Goal: Task Accomplishment & Management: Manage account settings

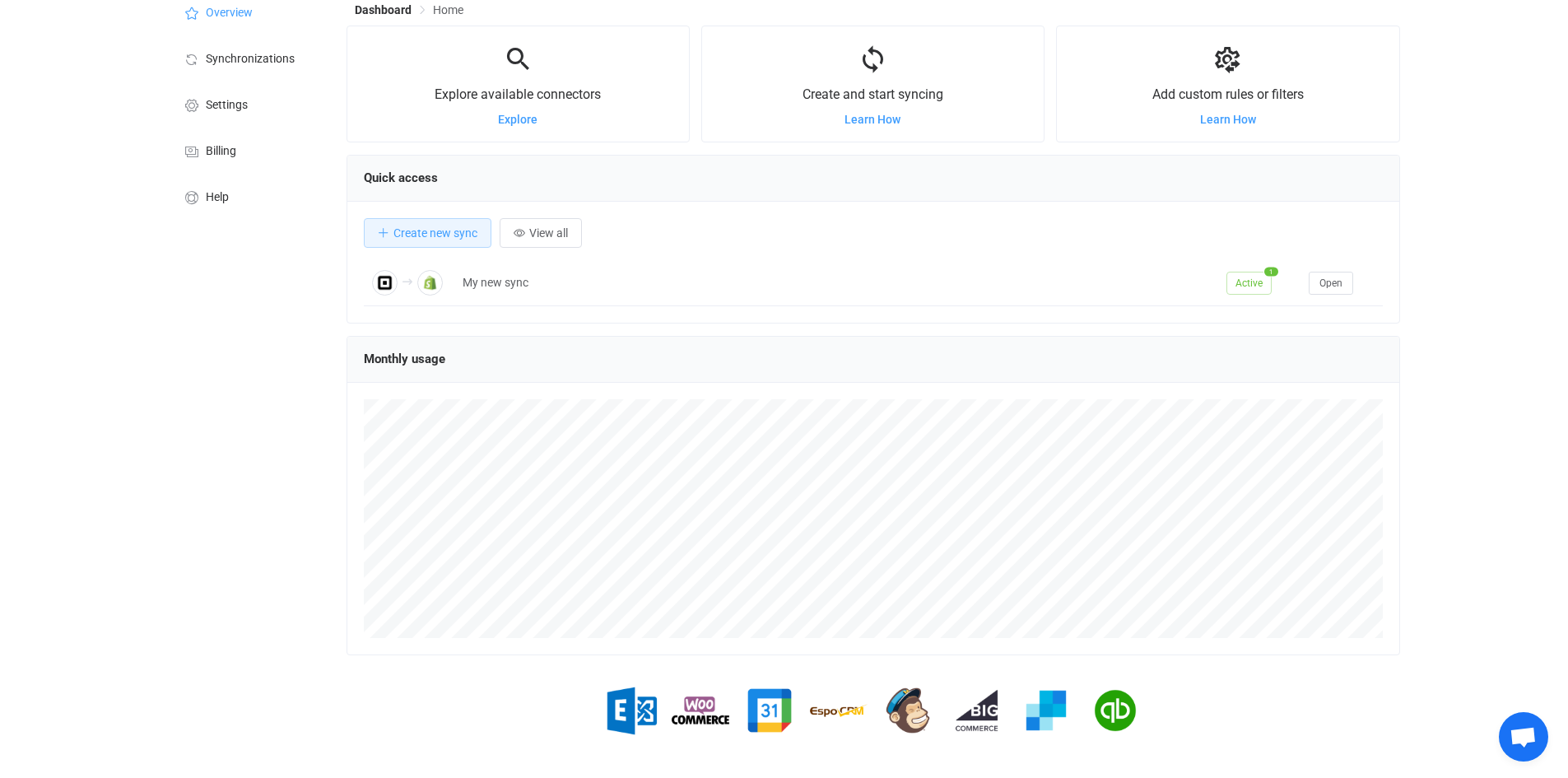
scroll to position [86, 0]
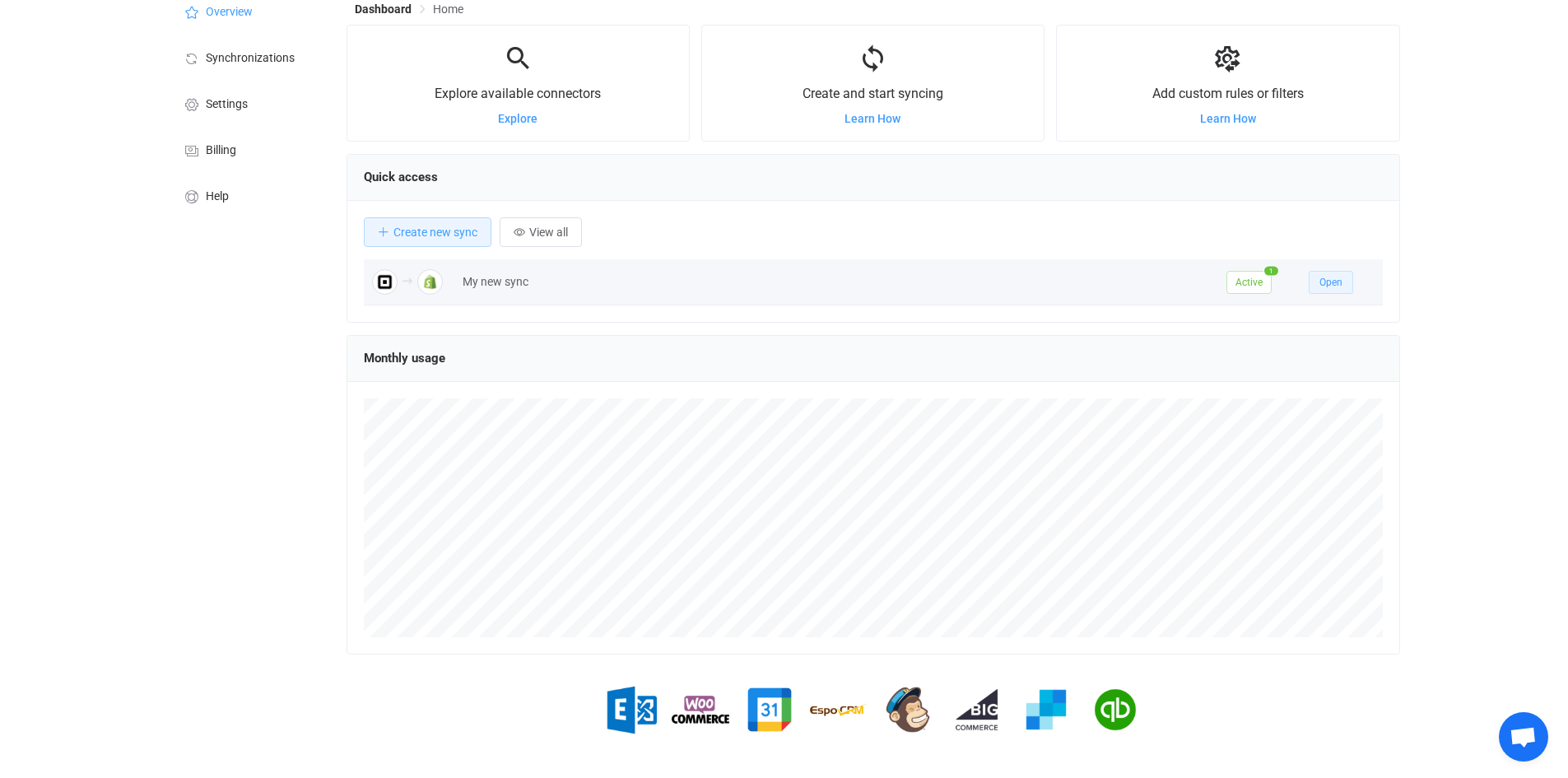
click at [1322, 281] on span "Open" at bounding box center [1331, 282] width 23 height 12
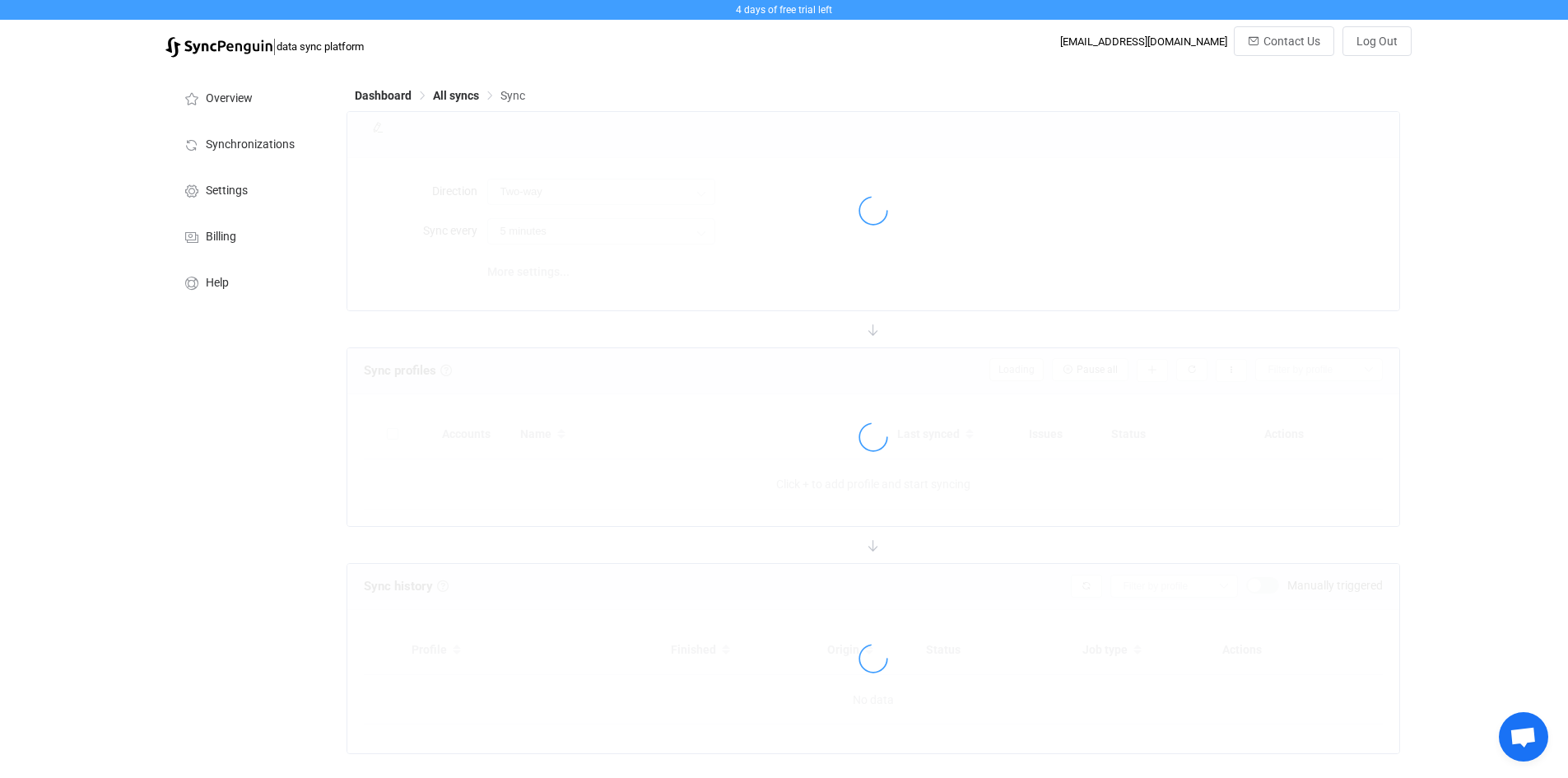
type input "Square → Shopify"
type input "24 hours"
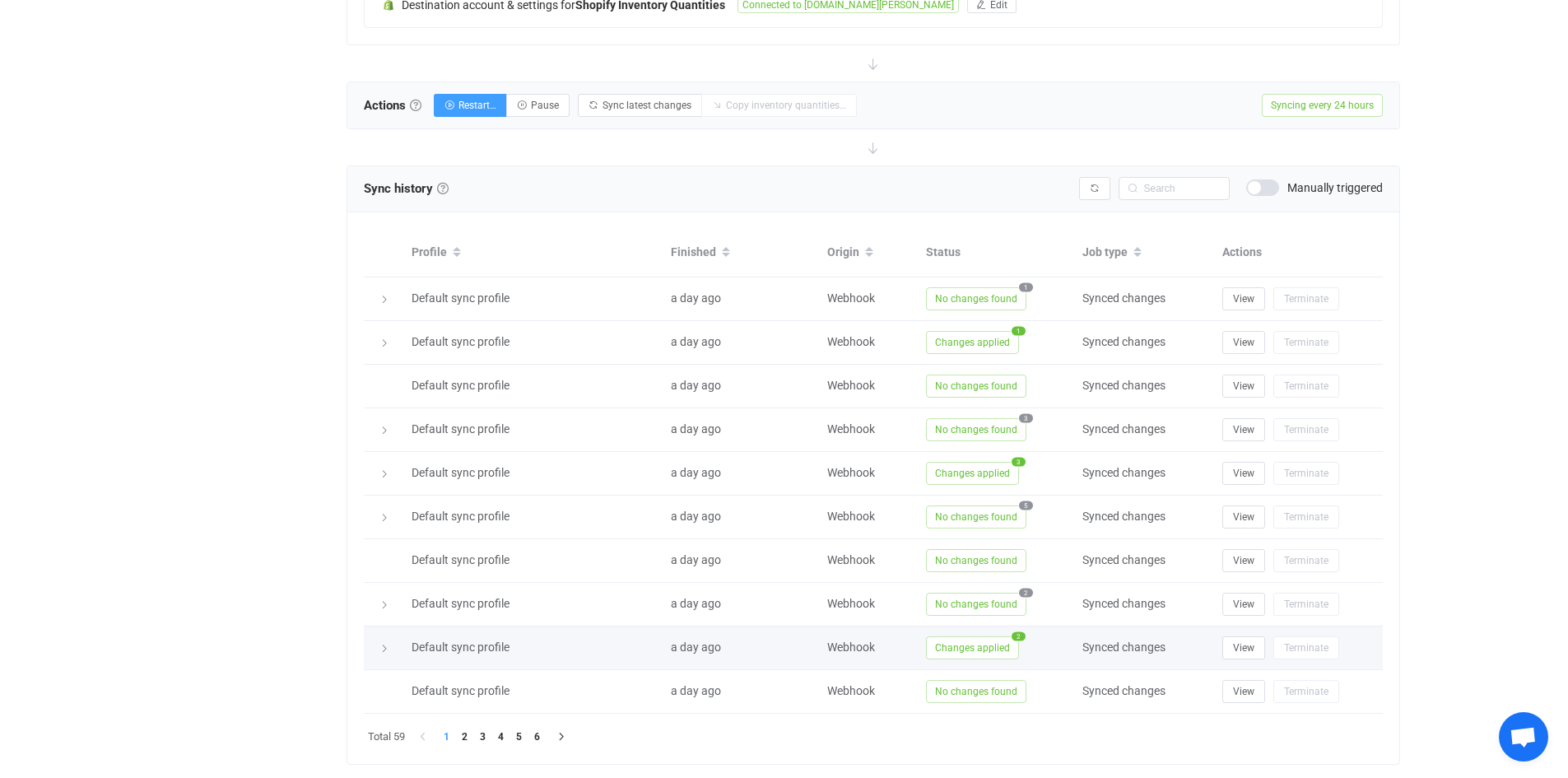
scroll to position [488, 0]
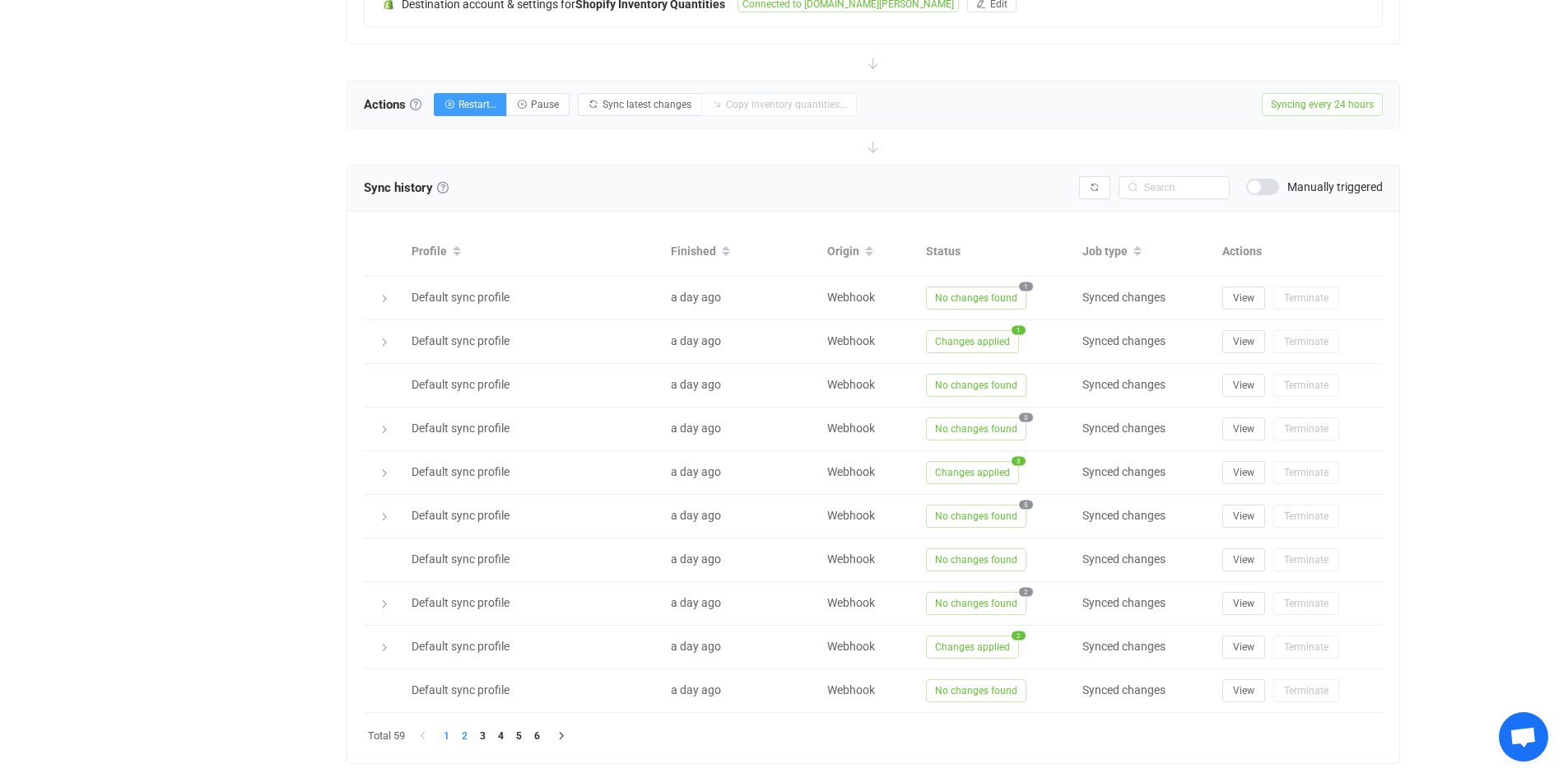
click at [469, 736] on li "2" at bounding box center [465, 735] width 18 height 18
click at [484, 734] on li "3" at bounding box center [482, 735] width 18 height 18
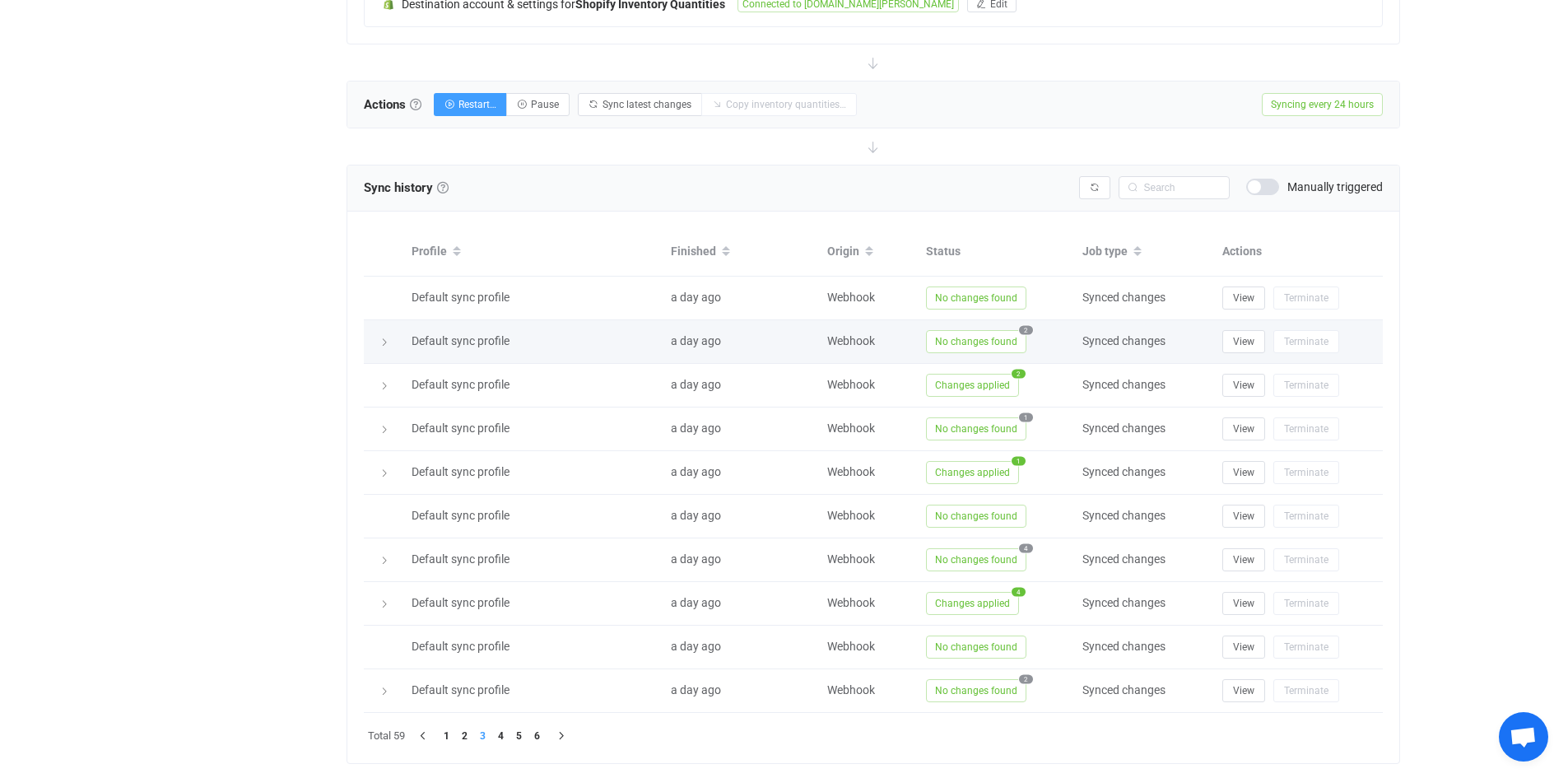
click at [376, 341] on div at bounding box center [384, 341] width 23 height 16
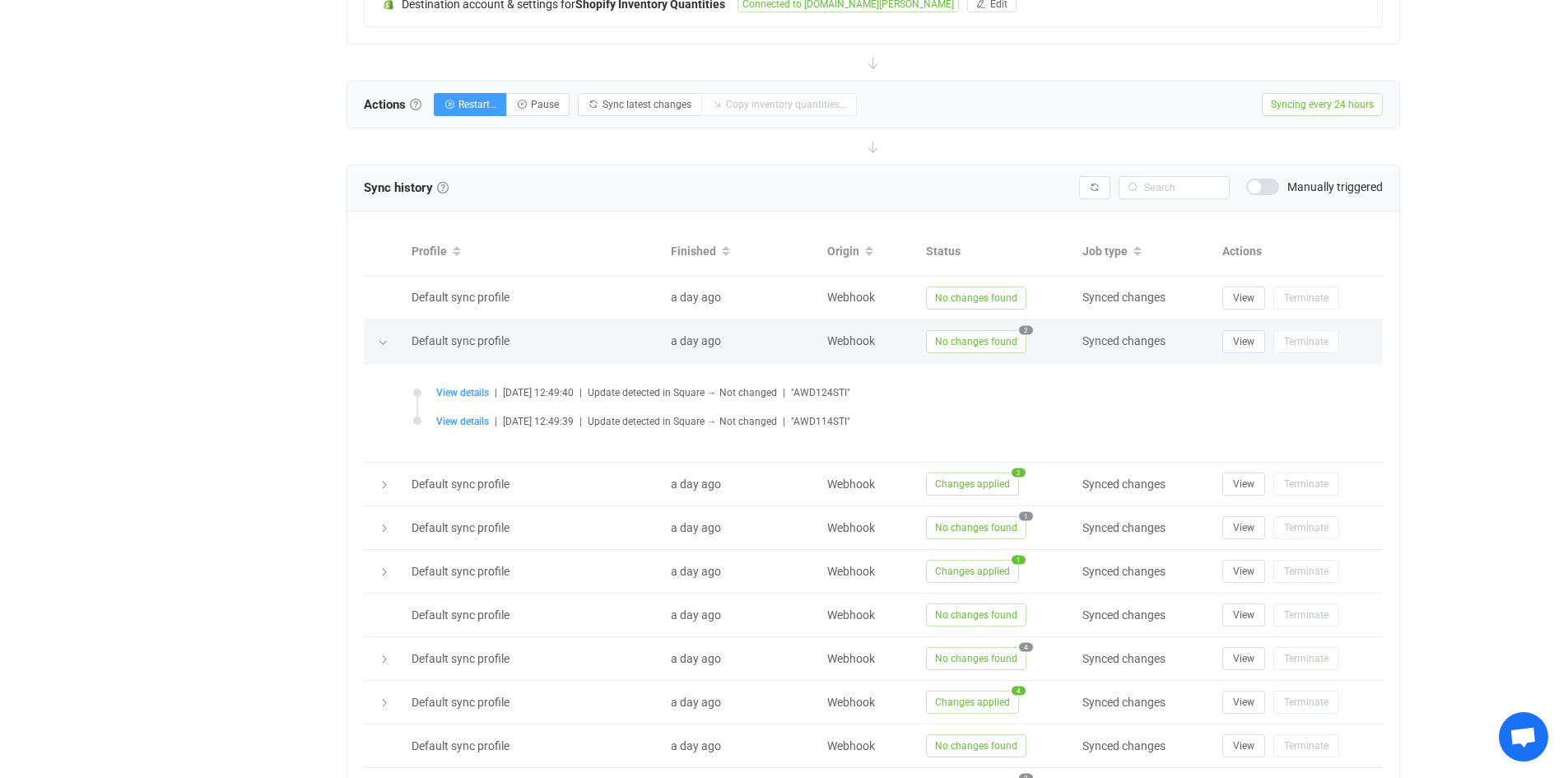
click at [376, 341] on div at bounding box center [383, 341] width 16 height 23
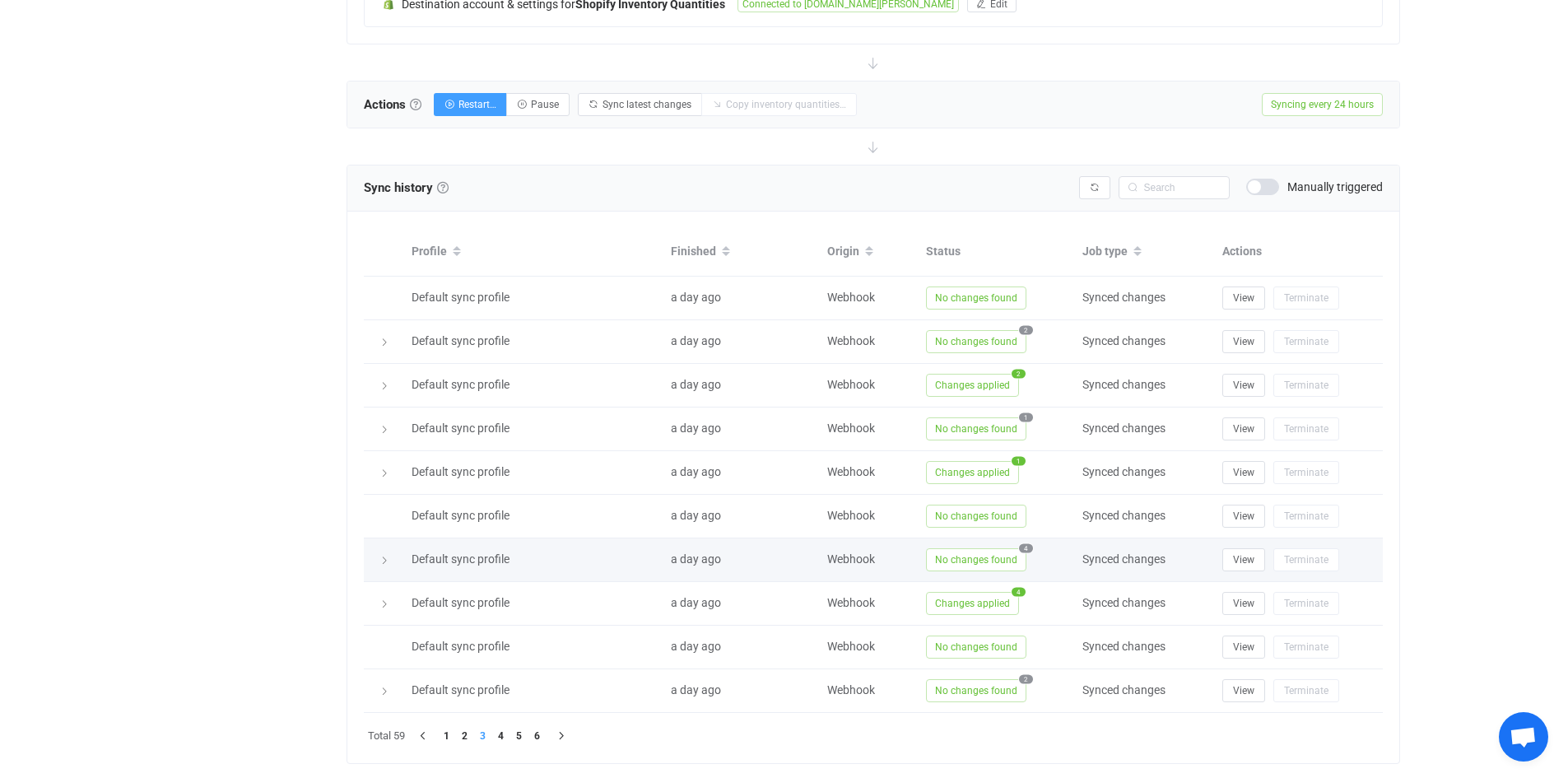
click at [383, 558] on icon at bounding box center [384, 561] width 10 height 10
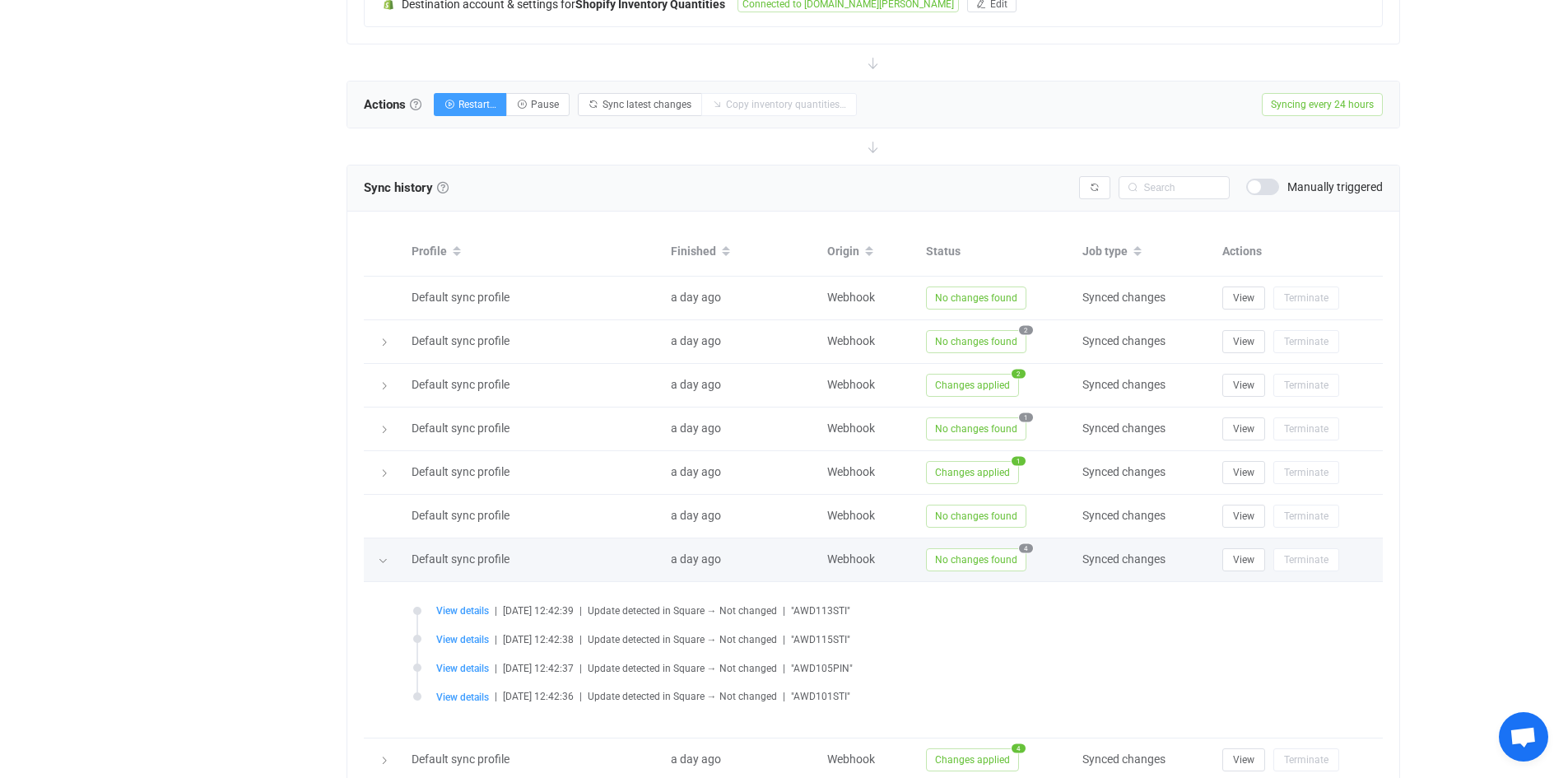
click at [387, 556] on icon at bounding box center [383, 561] width 10 height 10
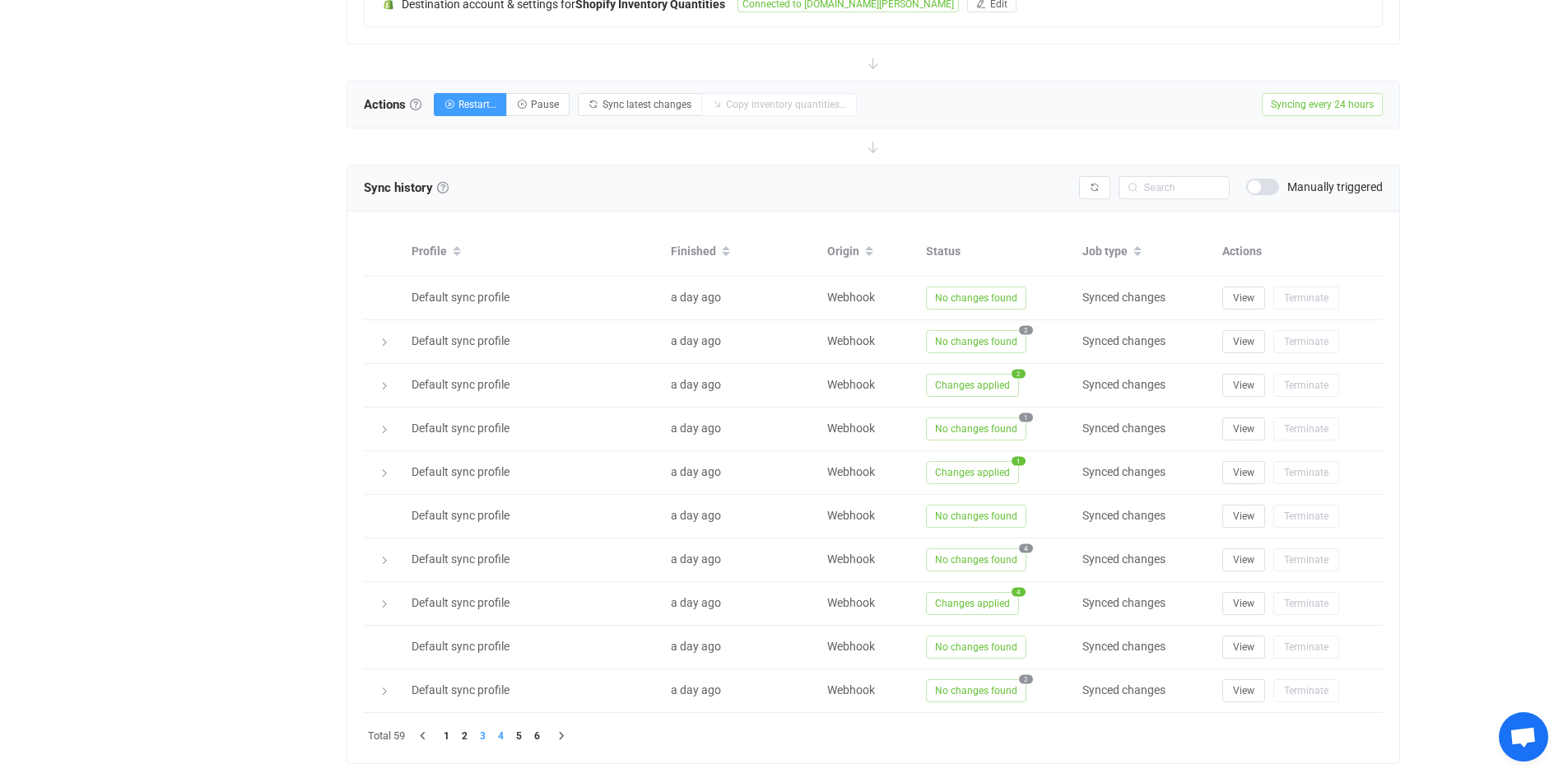
click at [500, 733] on li "4" at bounding box center [501, 735] width 18 height 18
click at [527, 734] on li "5" at bounding box center [519, 735] width 18 height 18
click at [540, 735] on li "6" at bounding box center [537, 735] width 18 height 18
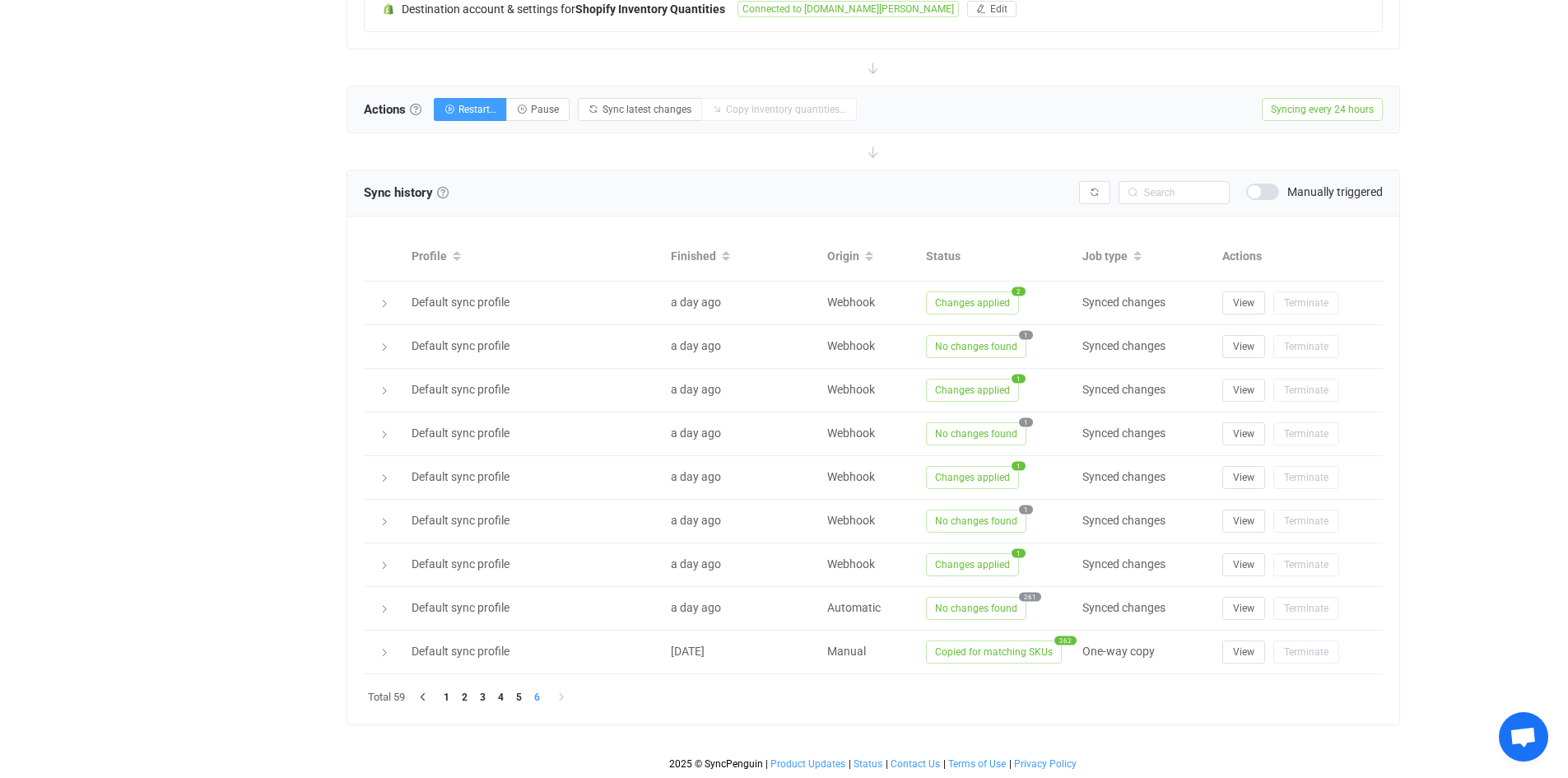
scroll to position [481, 0]
click at [522, 701] on li "5" at bounding box center [519, 698] width 18 height 18
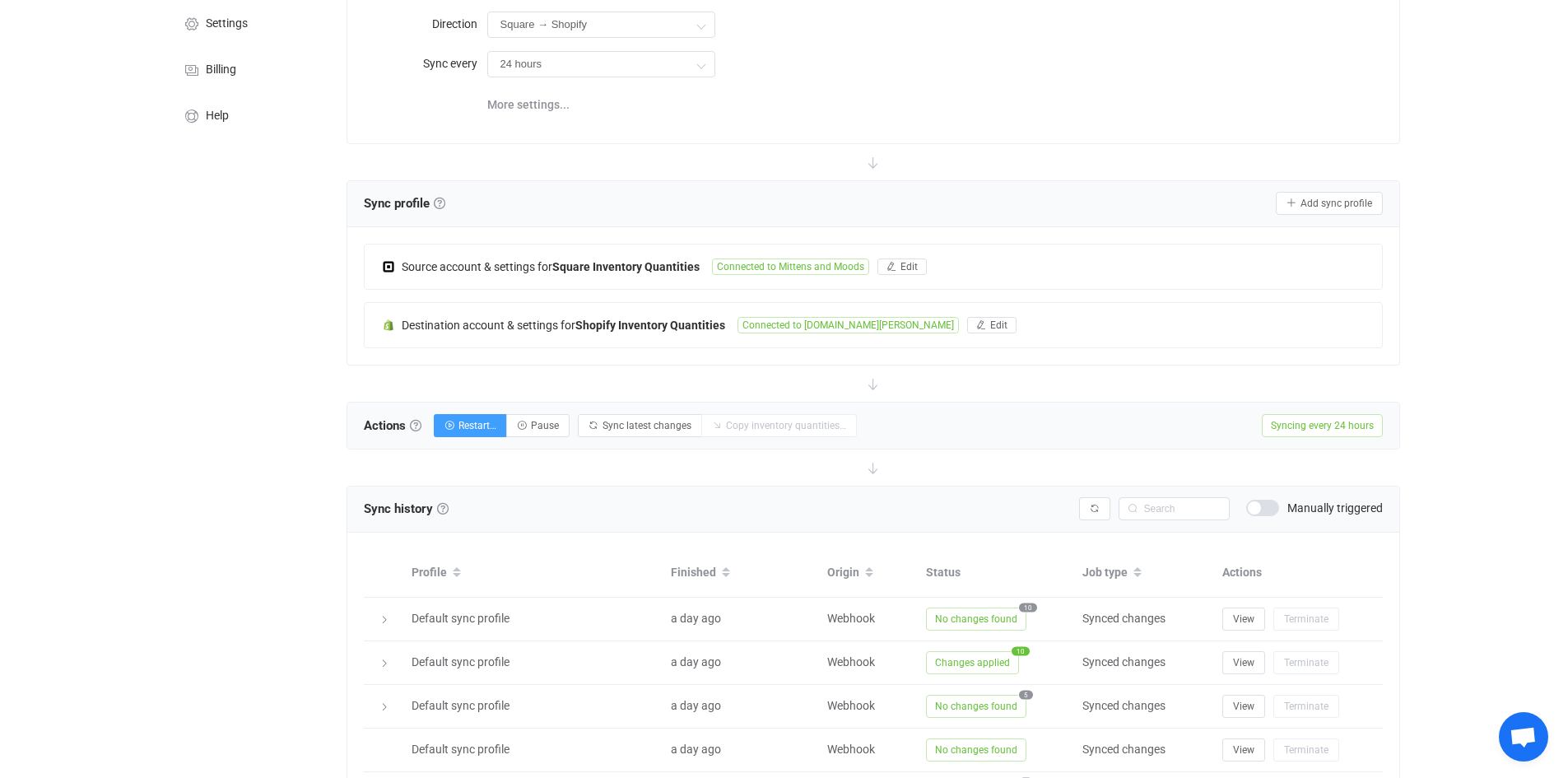
scroll to position [166, 0]
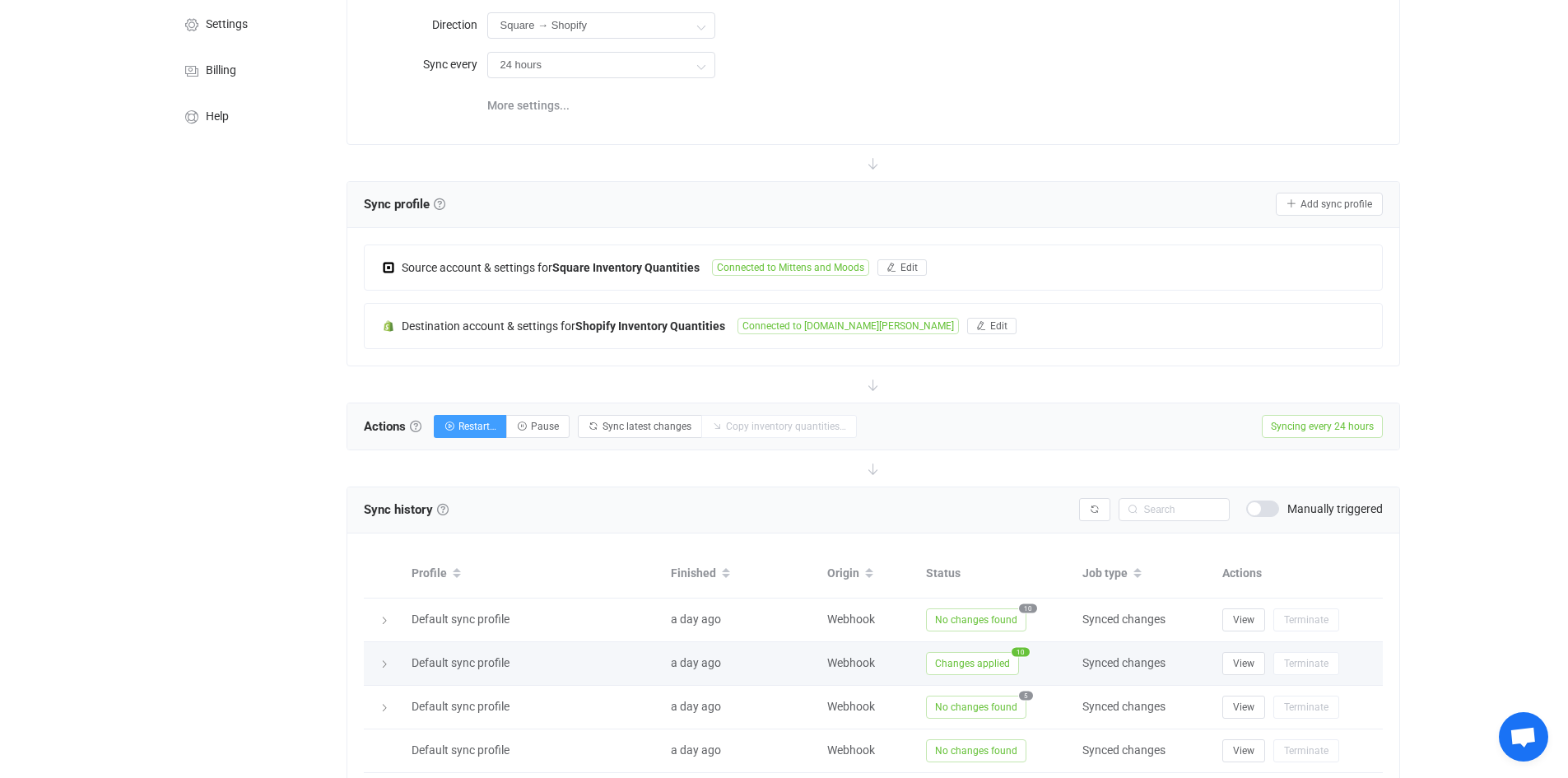
click at [467, 662] on span "Default sync profile" at bounding box center [460, 663] width 98 height 14
click at [386, 662] on icon at bounding box center [384, 664] width 10 height 10
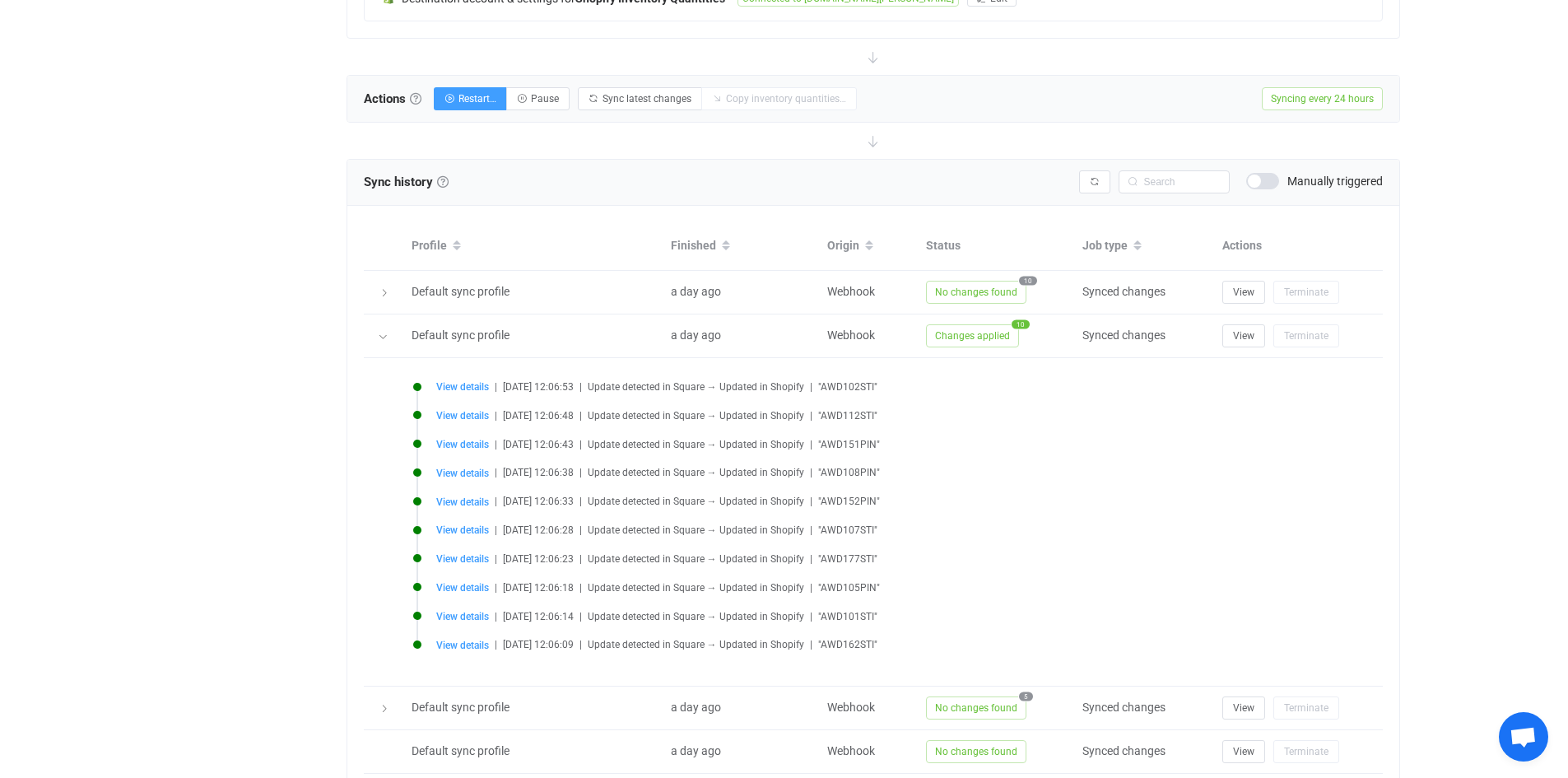
scroll to position [495, 0]
click at [86, 496] on div "4 days of free trial left | data sync platform [EMAIL_ADDRESS][DOMAIN_NAME] Con…" at bounding box center [784, 322] width 1568 height 1633
click at [83, 457] on div "4 days of free trial left | data sync platform [EMAIL_ADDRESS][DOMAIN_NAME] Con…" at bounding box center [784, 322] width 1568 height 1633
click at [381, 332] on icon at bounding box center [383, 335] width 10 height 10
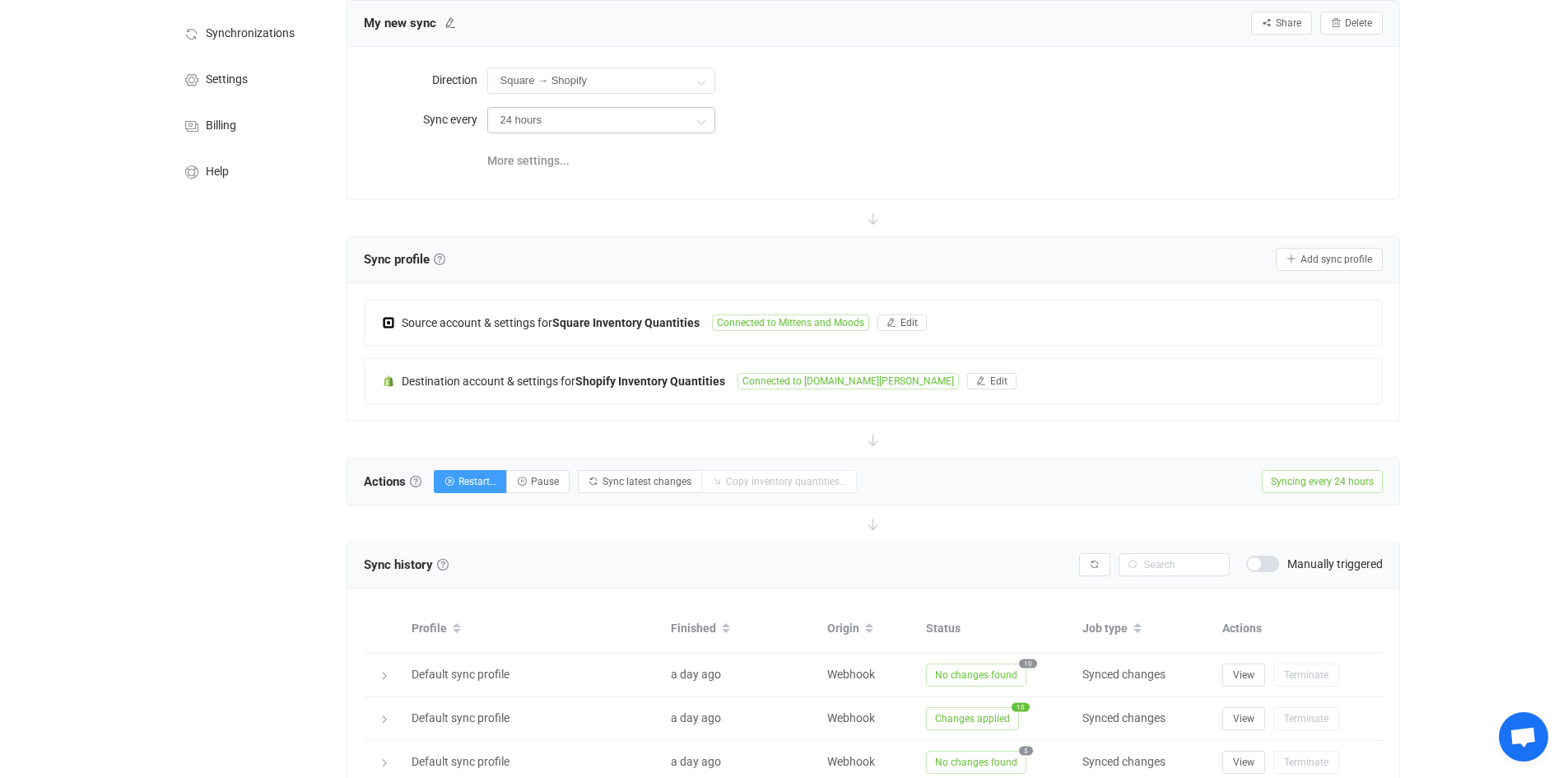
scroll to position [0, 0]
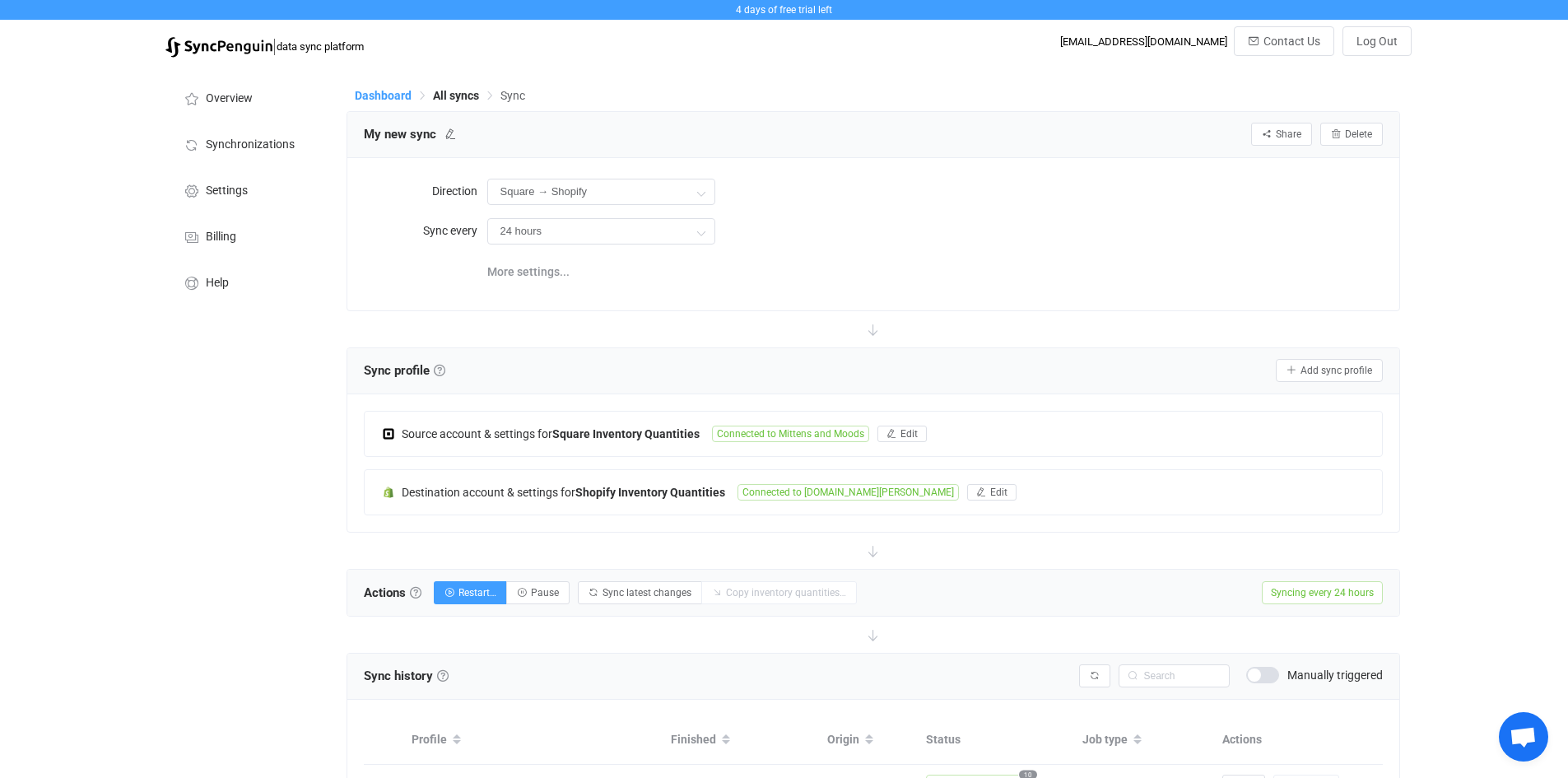
click at [363, 94] on span "Dashboard" at bounding box center [383, 96] width 57 height 14
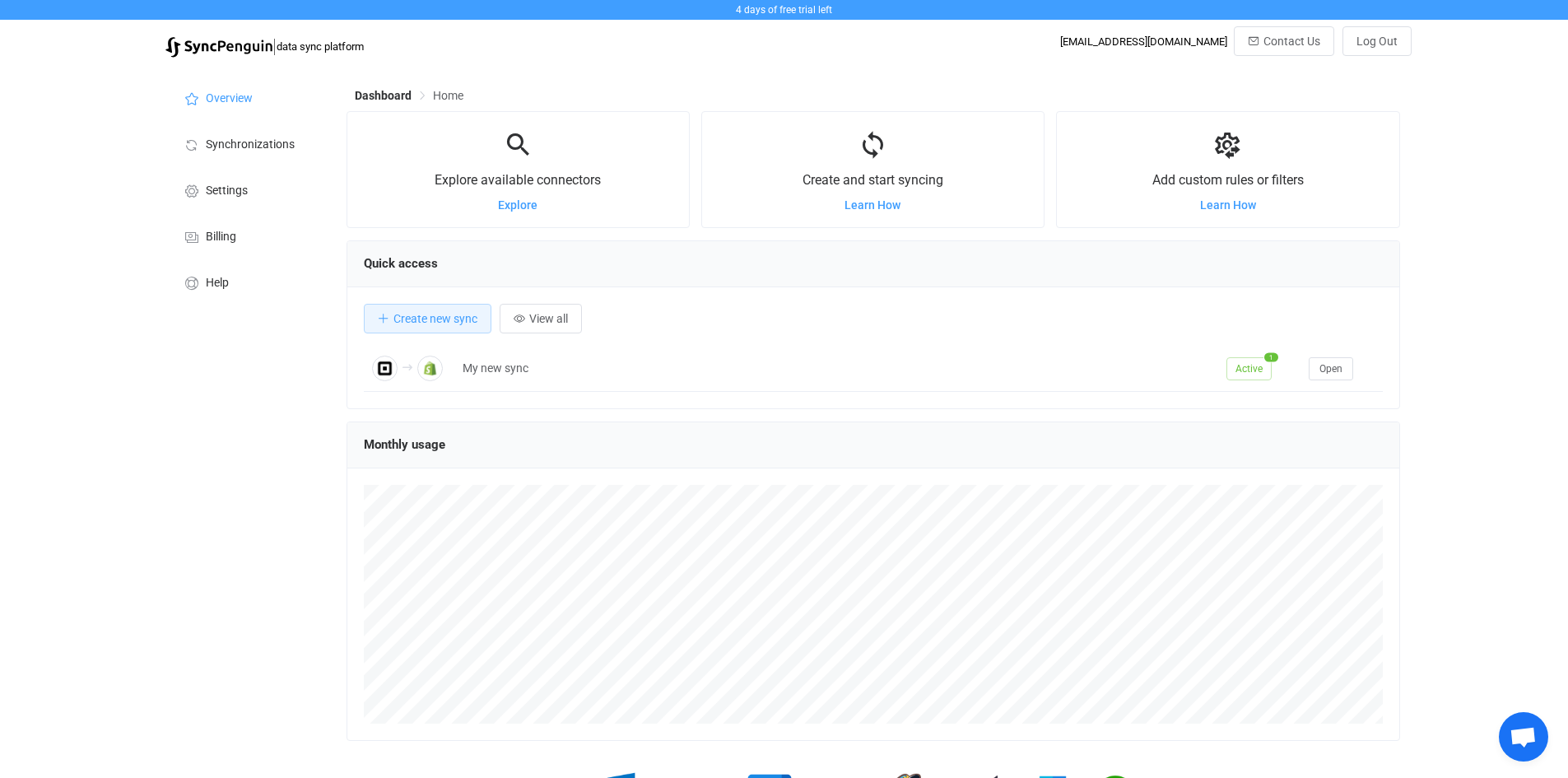
scroll to position [319, 1054]
click at [1502, 578] on div "4 days of free trial left | data sync platform [EMAIL_ADDRESS][DOMAIN_NAME] Con…" at bounding box center [784, 442] width 1568 height 883
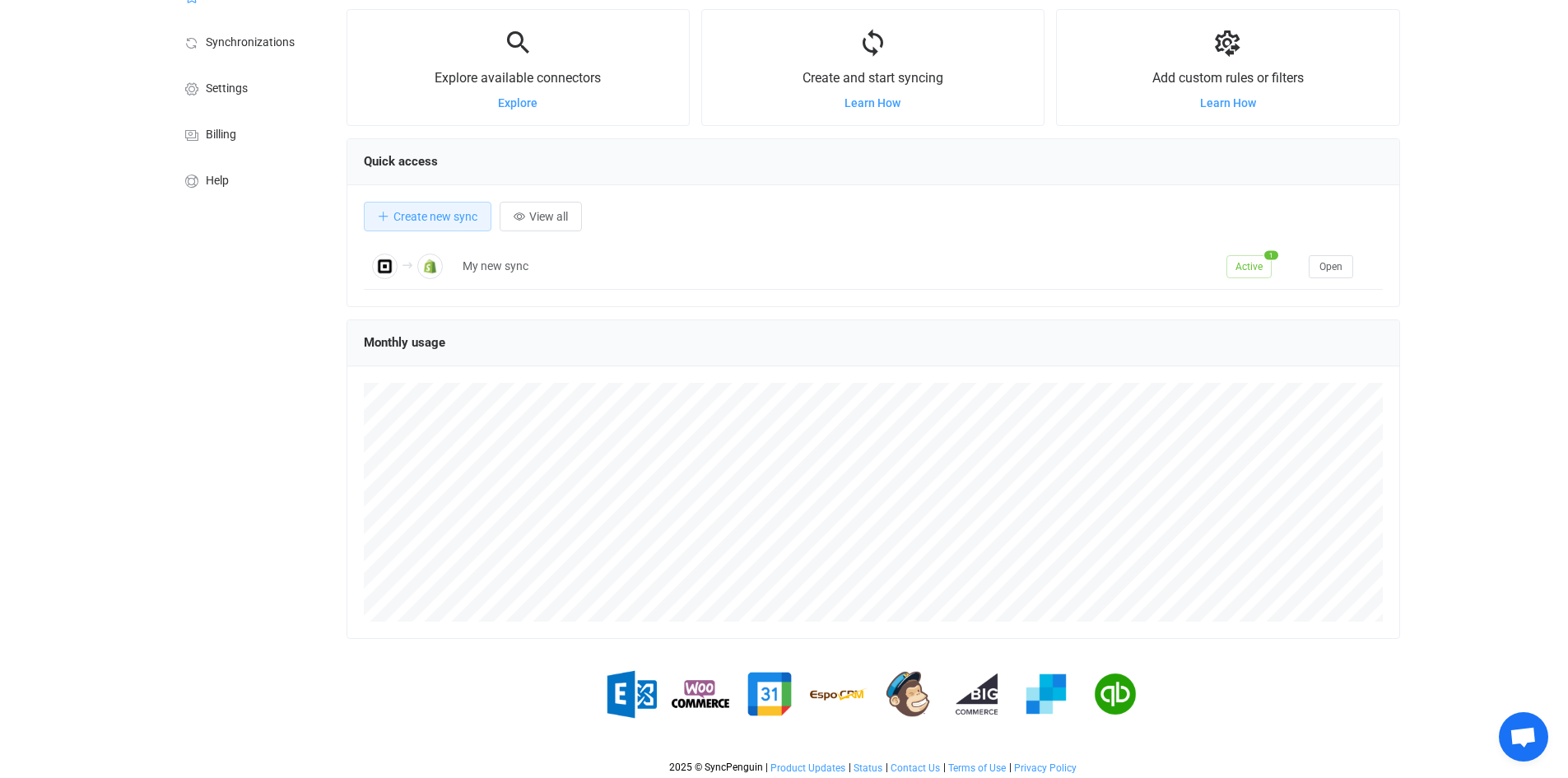
scroll to position [108, 0]
